Goal: Task Accomplishment & Management: Manage account settings

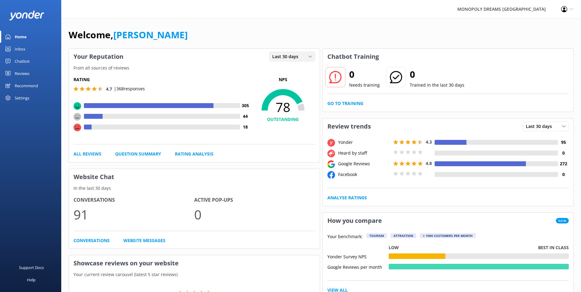
drag, startPoint x: 295, startPoint y: 53, endPoint x: 295, endPoint y: 59, distance: 5.6
click at [295, 53] on span "Last 30 days" at bounding box center [287, 56] width 30 height 7
click at [294, 70] on link "Last 7 days" at bounding box center [297, 69] width 55 height 12
click at [26, 46] on link "Inbox" at bounding box center [30, 49] width 61 height 12
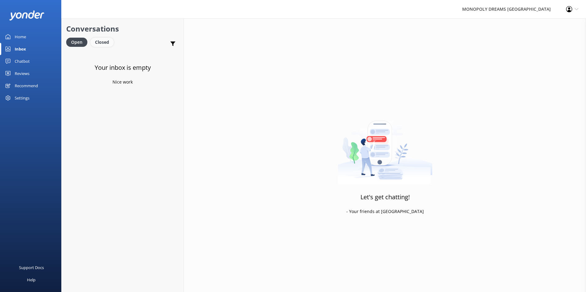
click at [103, 40] on div "Closed" at bounding box center [101, 42] width 23 height 9
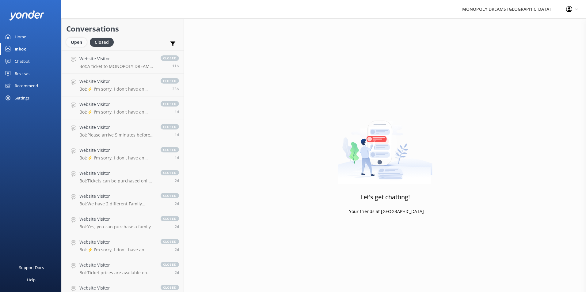
click at [79, 44] on div "Open" at bounding box center [76, 42] width 21 height 9
